Goal: Navigation & Orientation: Find specific page/section

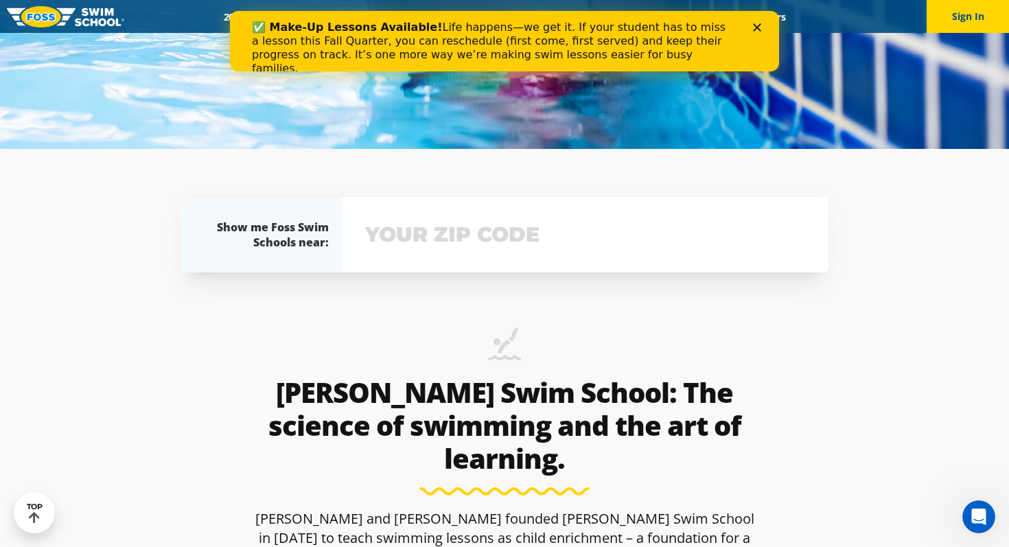
scroll to position [154, 0]
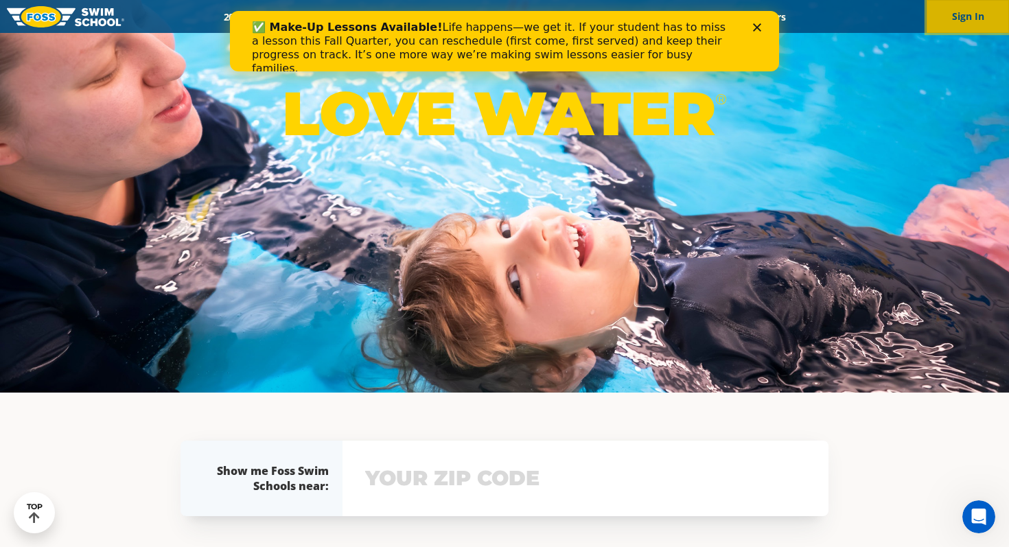
click at [950, 10] on button "Sign In" at bounding box center [968, 16] width 82 height 33
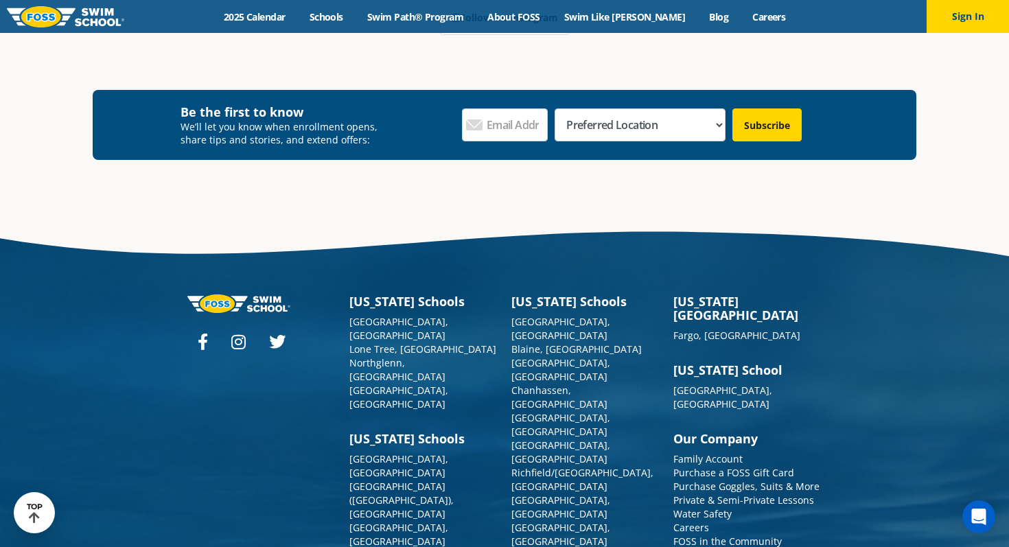
scroll to position [770, 0]
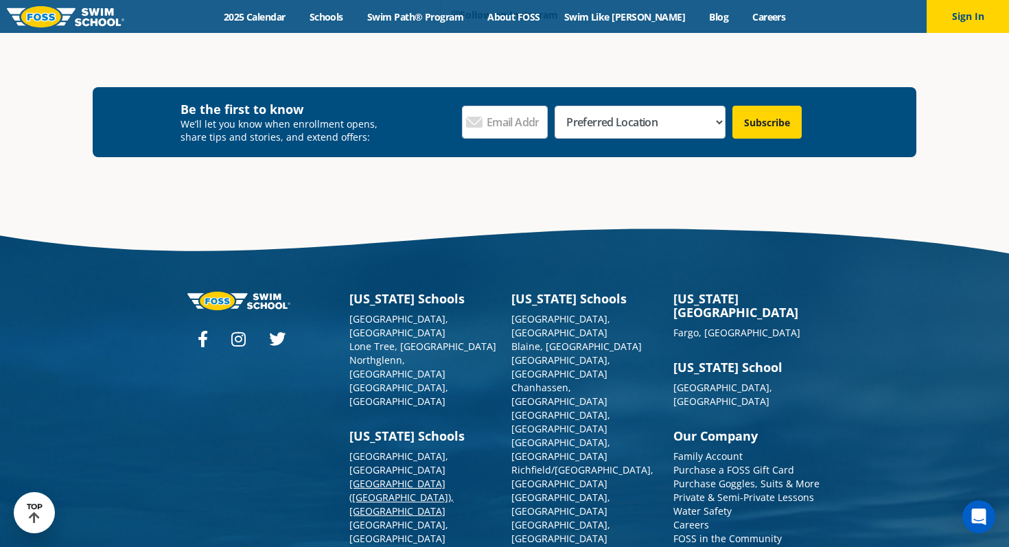
click at [360, 477] on link "[GEOGRAPHIC_DATA] ([GEOGRAPHIC_DATA]), [GEOGRAPHIC_DATA]" at bounding box center [402, 497] width 104 height 41
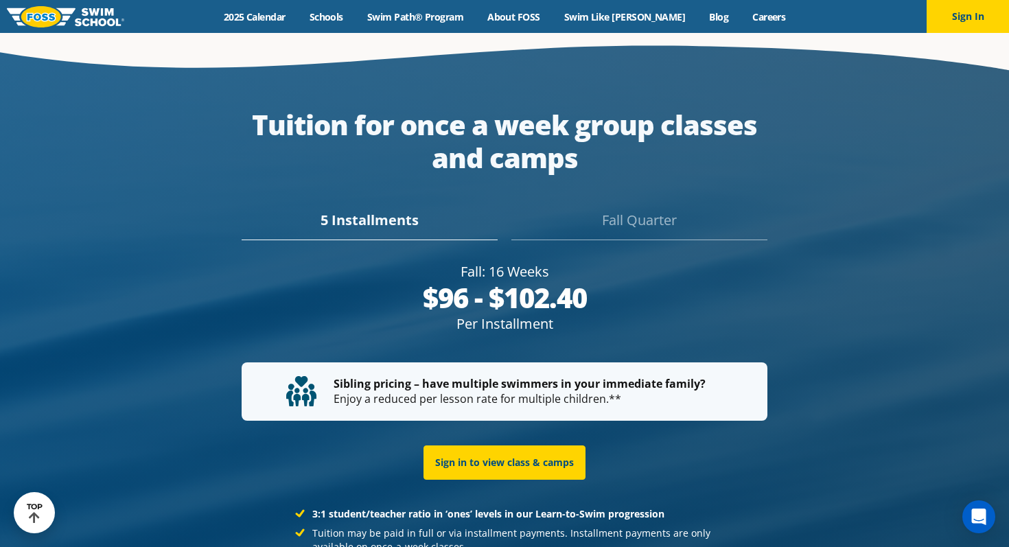
scroll to position [2517, 0]
